Goal: Task Accomplishment & Management: Use online tool/utility

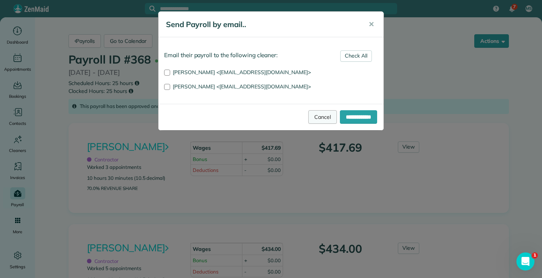
click at [310, 120] on link "Cancel" at bounding box center [322, 117] width 29 height 14
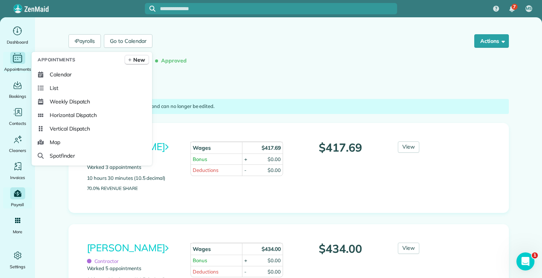
click at [18, 58] on icon "Main" at bounding box center [18, 57] width 12 height 11
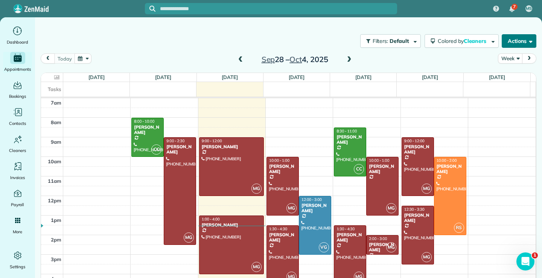
click at [527, 40] on span "button" at bounding box center [530, 41] width 6 height 6
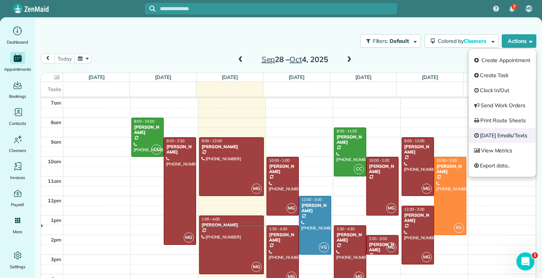
click at [500, 136] on link "[DATE] Emails/Texts" at bounding box center [502, 135] width 67 height 15
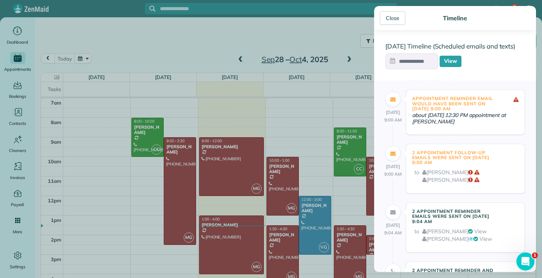
click at [397, 63] on input "text" at bounding box center [412, 61] width 53 height 16
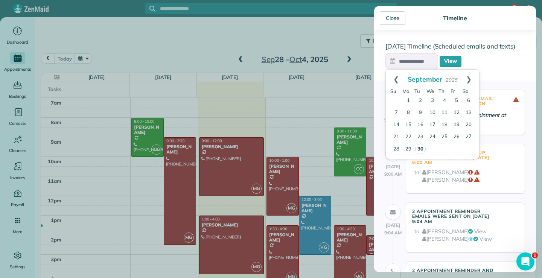
click at [421, 149] on link "30" at bounding box center [420, 149] width 11 height 11
type input "**********"
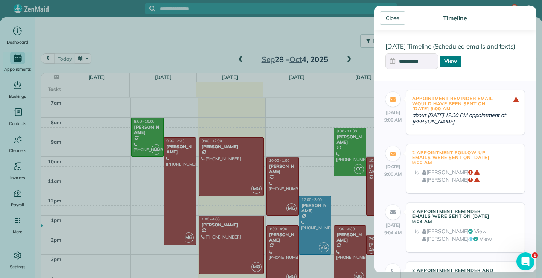
click at [445, 64] on link "View" at bounding box center [451, 61] width 22 height 11
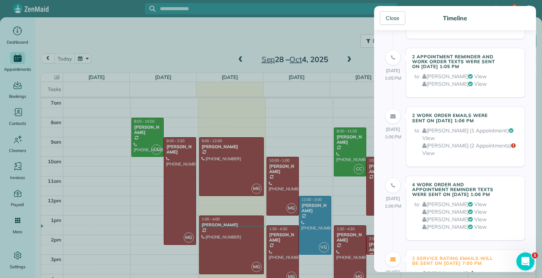
scroll to position [226, 0]
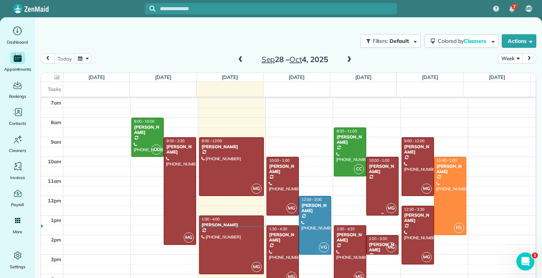
click at [367, 211] on main "Filters: Default Colored by Cleaners Color by Cleaner Color by Team Color by St…" at bounding box center [288, 156] width 507 height 278
click at [527, 41] on span "button" at bounding box center [530, 41] width 6 height 6
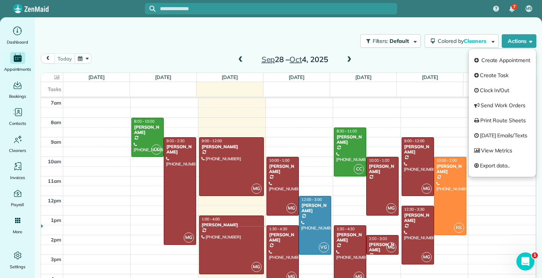
click at [488, 150] on link "View Metrics" at bounding box center [502, 150] width 67 height 15
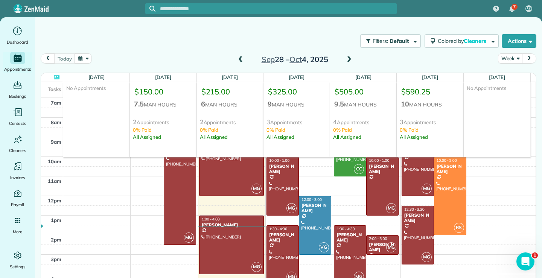
click at [477, 225] on div "7am 8am 9am 10am 11am 12pm 1pm 2pm 3pm 4pm 5pm CC 8:00 - 10:00 [PERSON_NAME] [P…" at bounding box center [288, 205] width 495 height 215
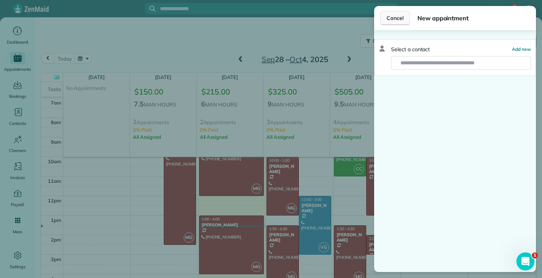
click at [392, 16] on span "Cancel" at bounding box center [395, 18] width 17 height 8
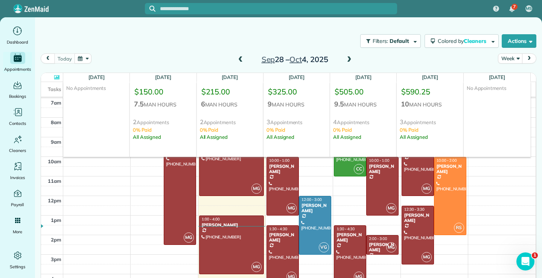
click at [56, 77] on icon at bounding box center [56, 77] width 5 height 5
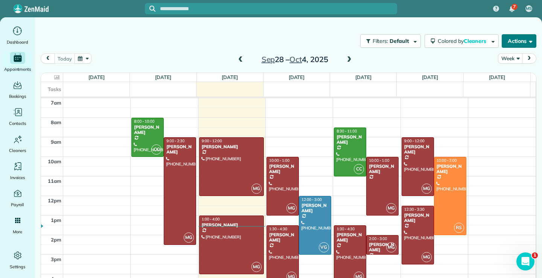
click at [527, 39] on span "button" at bounding box center [530, 41] width 6 height 6
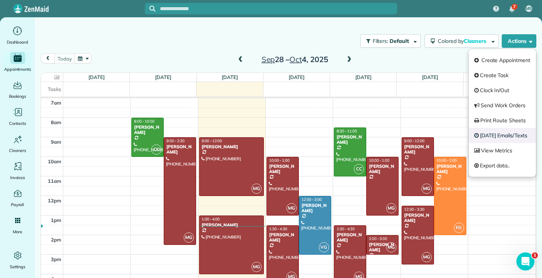
click at [494, 136] on link "[DATE] Emails/Texts" at bounding box center [502, 135] width 67 height 15
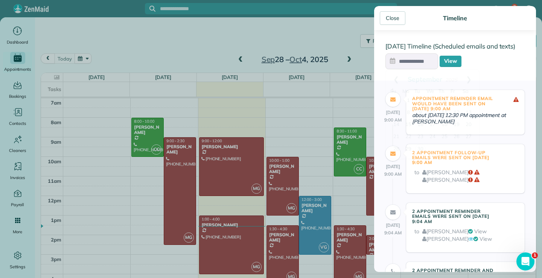
click at [422, 65] on input "text" at bounding box center [412, 61] width 53 height 16
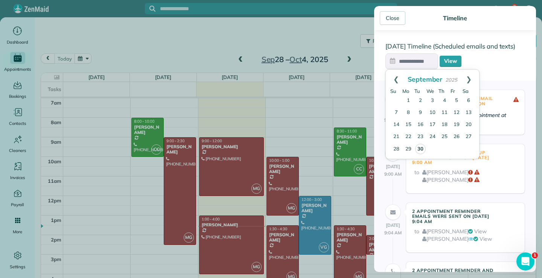
click at [420, 149] on link "30" at bounding box center [420, 149] width 11 height 11
type input "**********"
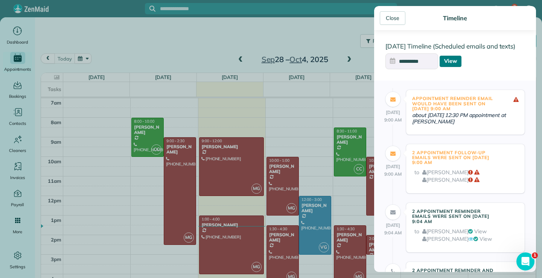
click at [459, 61] on link "View" at bounding box center [451, 61] width 22 height 11
click at [401, 17] on div "Close" at bounding box center [393, 18] width 26 height 14
